Goal: Entertainment & Leisure: Consume media (video, audio)

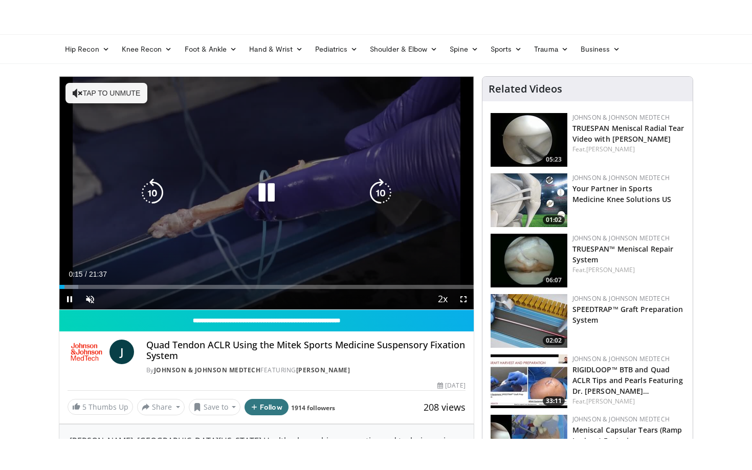
scroll to position [34, 0]
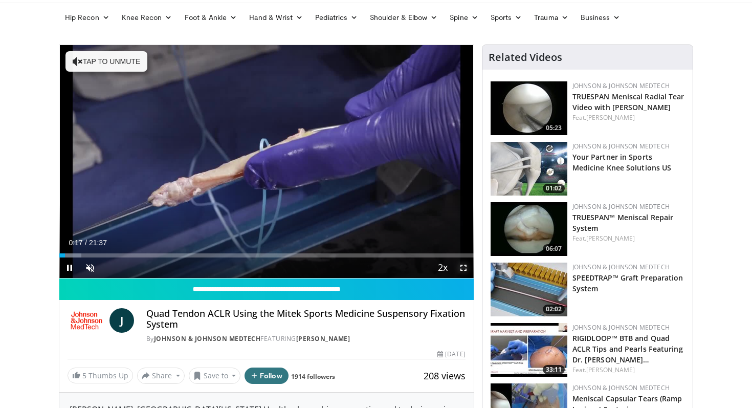
click at [464, 268] on span "Video Player" at bounding box center [463, 267] width 20 height 20
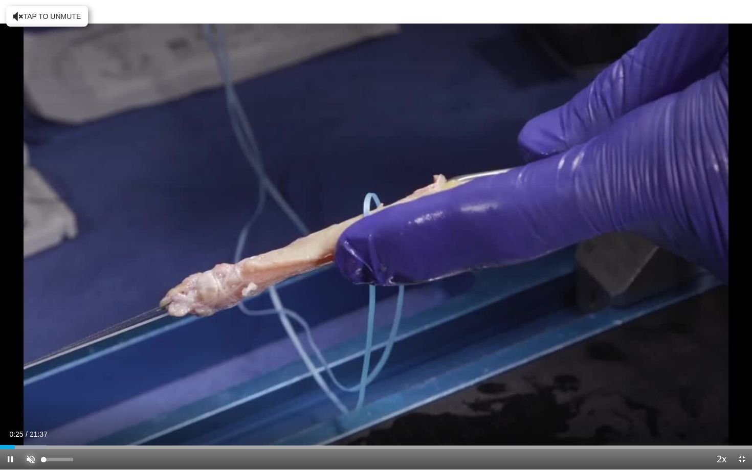
click at [33, 407] on span "Video Player" at bounding box center [30, 459] width 20 height 20
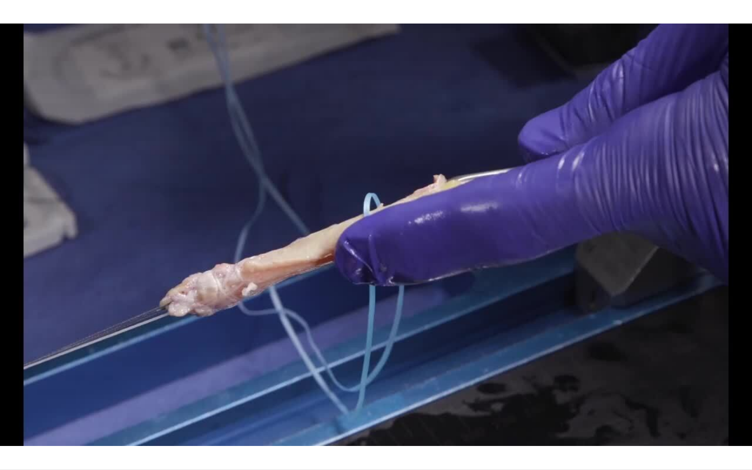
click at [20, 407] on button "Mute" at bounding box center [30, 459] width 20 height 20
click at [20, 407] on button "Unmute" at bounding box center [30, 459] width 20 height 20
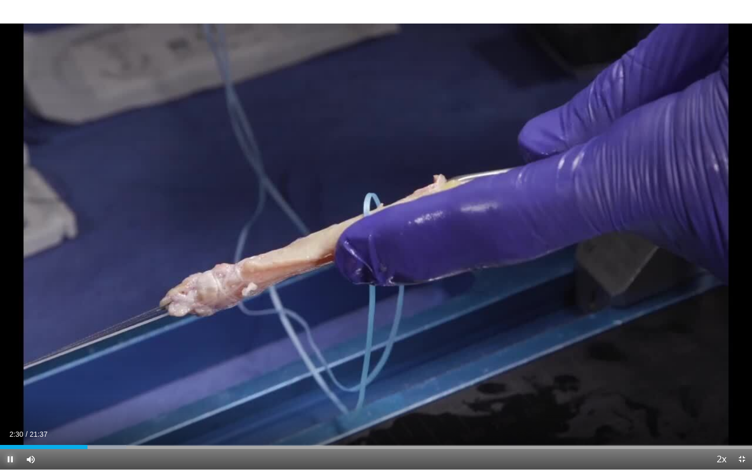
click at [15, 407] on span "Video Player" at bounding box center [10, 459] width 20 height 20
click at [0, 407] on button "Play" at bounding box center [10, 459] width 20 height 20
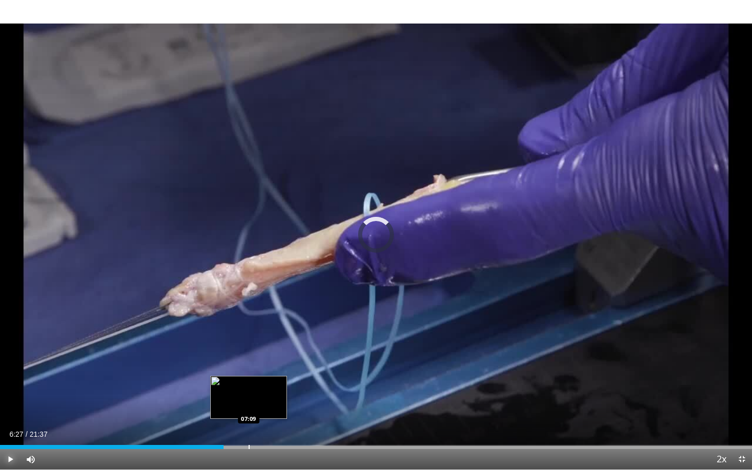
drag, startPoint x: 122, startPoint y: 444, endPoint x: 261, endPoint y: 445, distance: 139.1
click at [261, 407] on div "Loaded : 0.00% 07:08 07:09" at bounding box center [376, 447] width 752 height 4
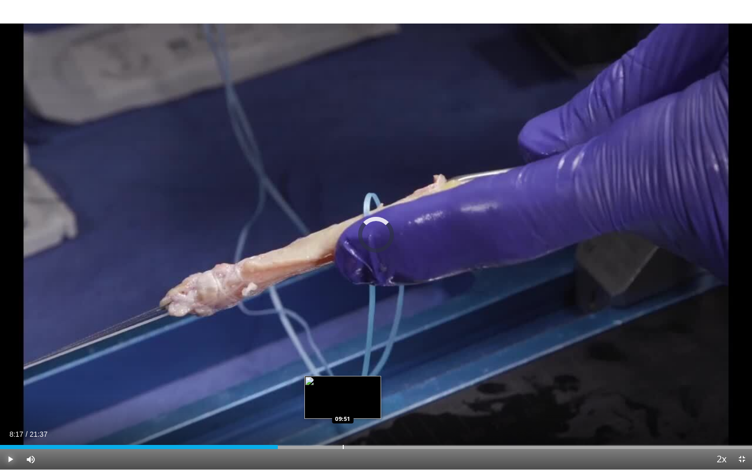
drag, startPoint x: 267, startPoint y: 447, endPoint x: 354, endPoint y: 445, distance: 87.0
click at [354, 407] on div "Loaded : 0.00% 09:37 09:51" at bounding box center [376, 447] width 752 height 4
drag, startPoint x: 364, startPoint y: 444, endPoint x: 353, endPoint y: 447, distance: 10.5
click at [353, 407] on div "Loaded : 50.85% 10:10 10:10" at bounding box center [376, 444] width 752 height 10
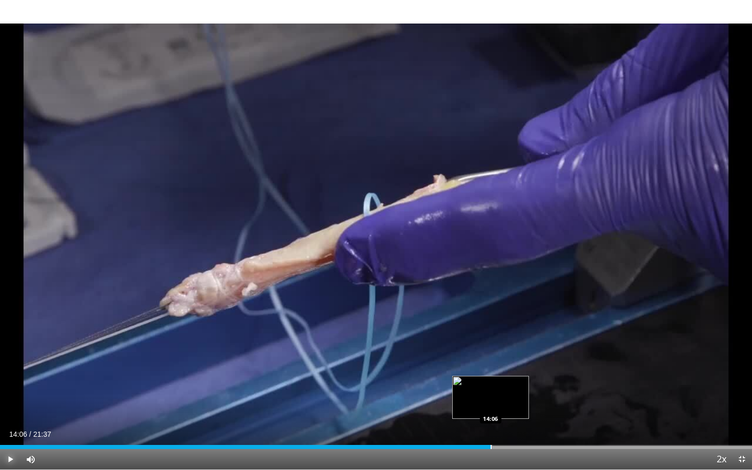
drag, startPoint x: 384, startPoint y: 444, endPoint x: 491, endPoint y: 447, distance: 106.9
click at [491, 407] on div "Loaded : 65.49% 14:06 14:06" at bounding box center [376, 444] width 752 height 10
drag, startPoint x: 489, startPoint y: 447, endPoint x: 575, endPoint y: 450, distance: 86.0
click at [575, 407] on div "Current Time 16:33 / Duration 21:37 Play Skip Backward Skip Forward Mute 75% Lo…" at bounding box center [376, 459] width 752 height 20
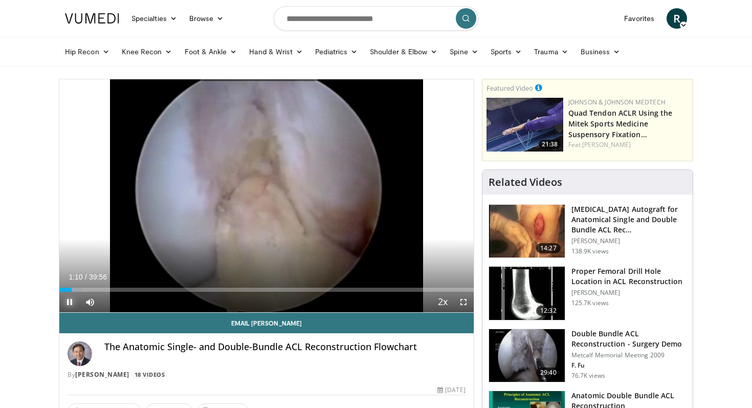
click at [74, 302] on span "Video Player" at bounding box center [69, 302] width 20 height 20
